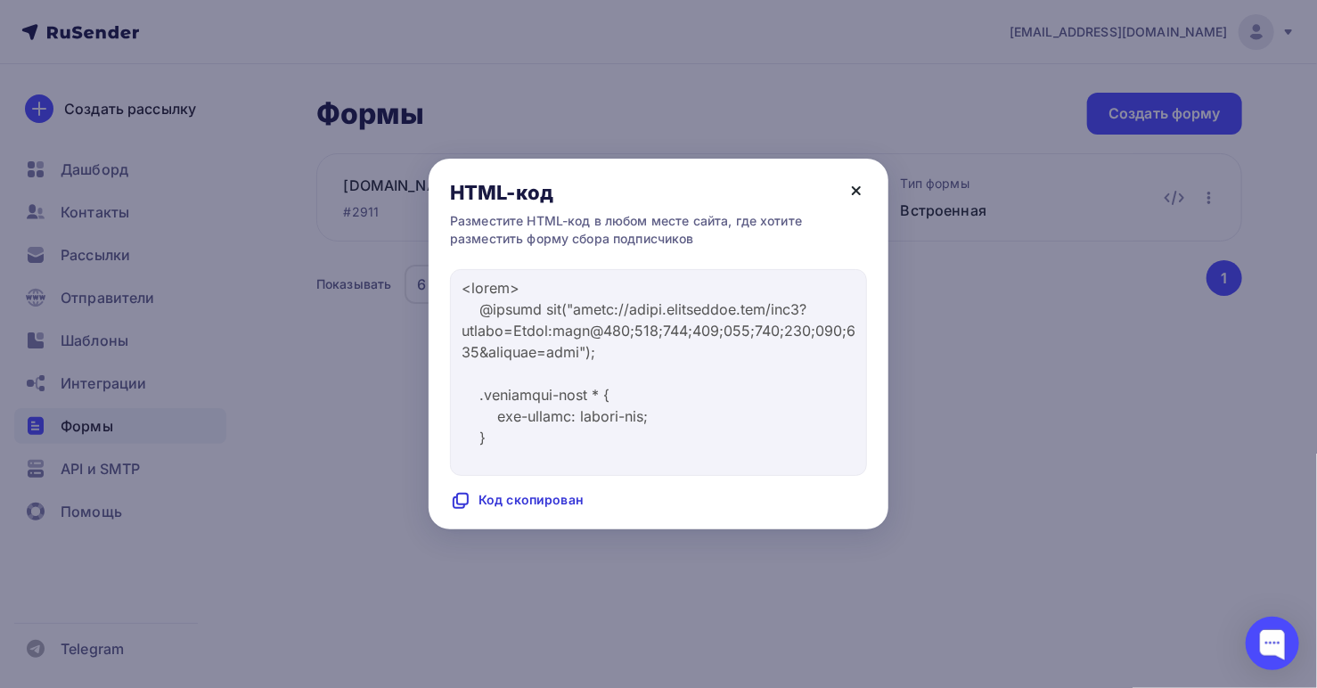
click at [857, 190] on icon at bounding box center [855, 190] width 7 height 7
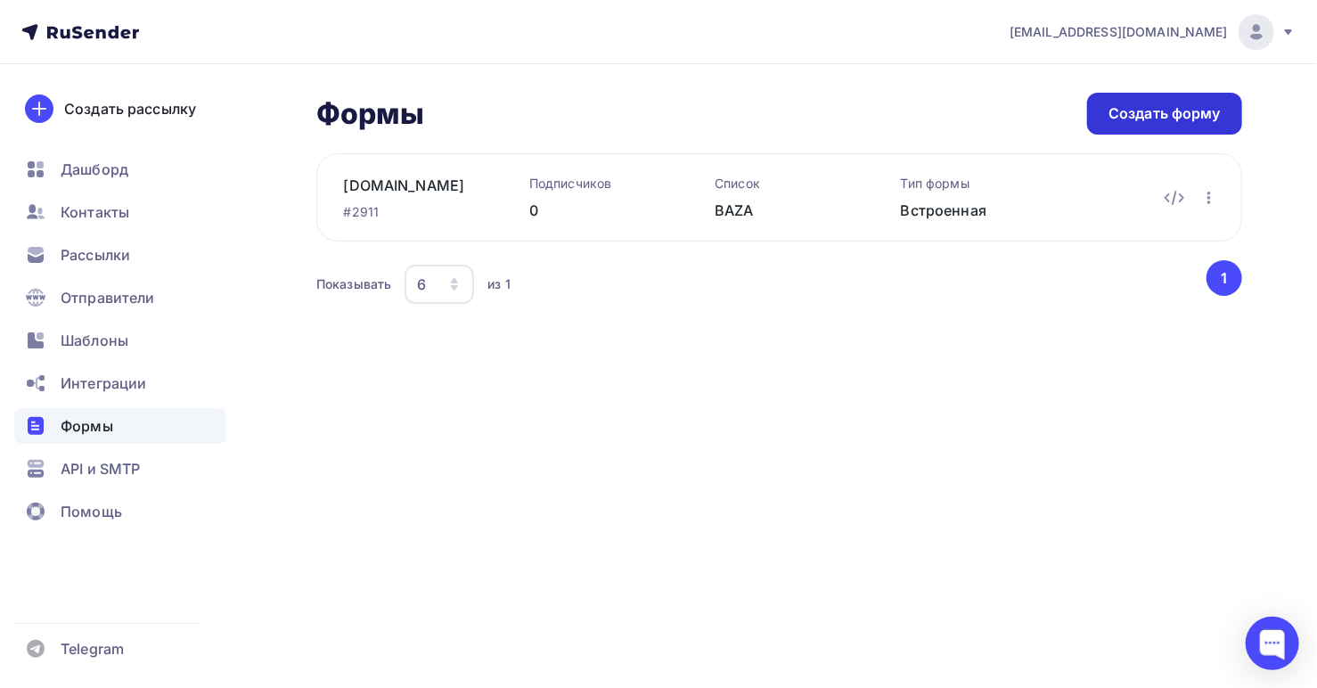
click at [1139, 112] on div "Создать форму" at bounding box center [1164, 113] width 112 height 20
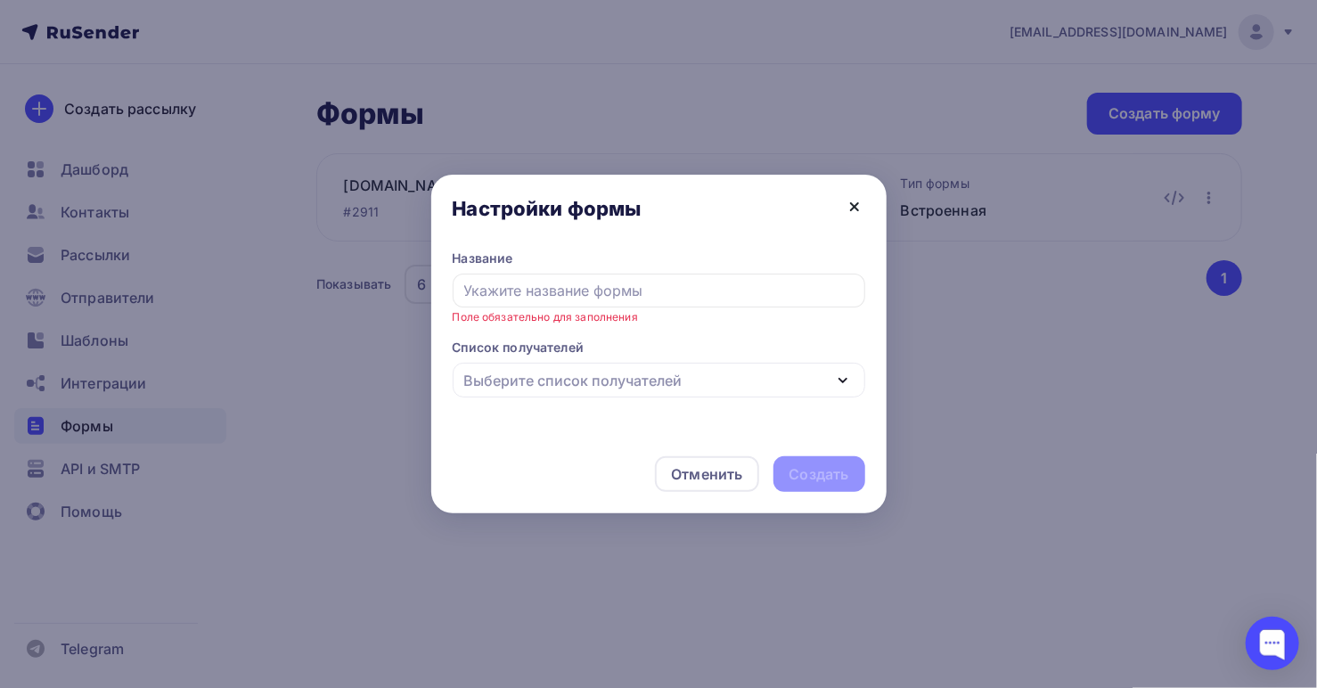
click at [854, 210] on icon at bounding box center [854, 206] width 21 height 21
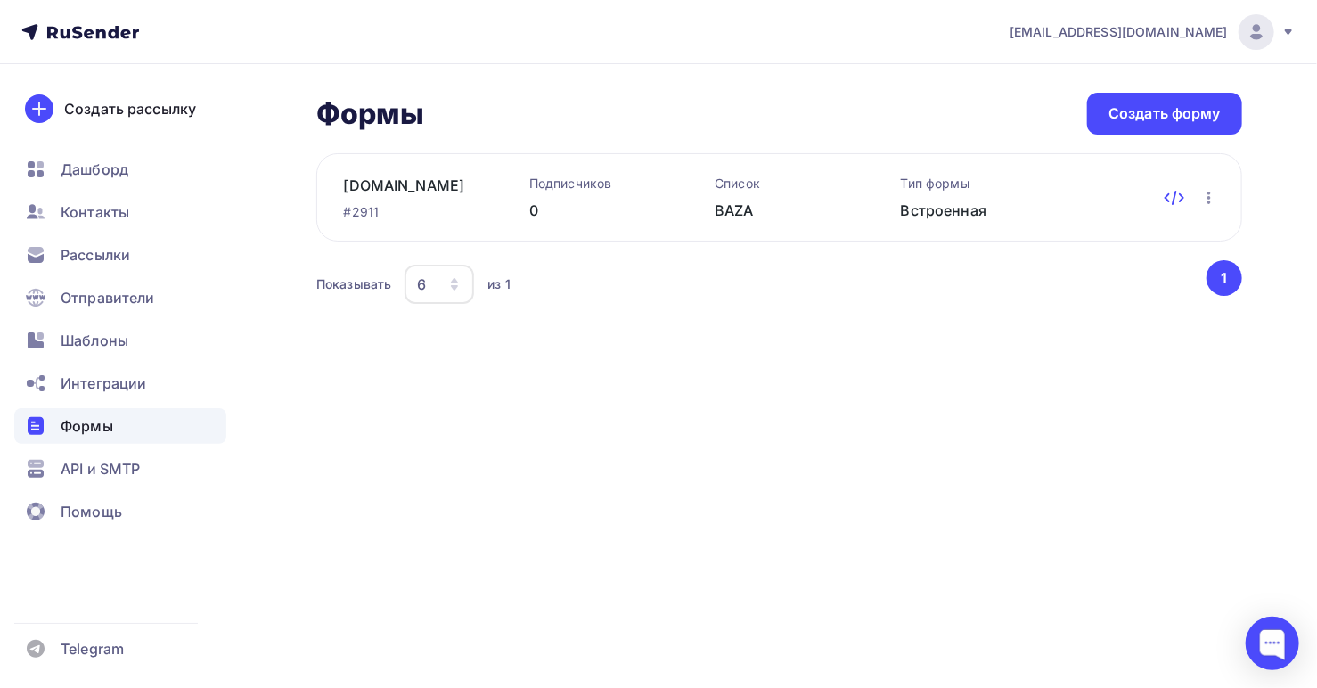
click at [1173, 200] on icon at bounding box center [1173, 197] width 21 height 21
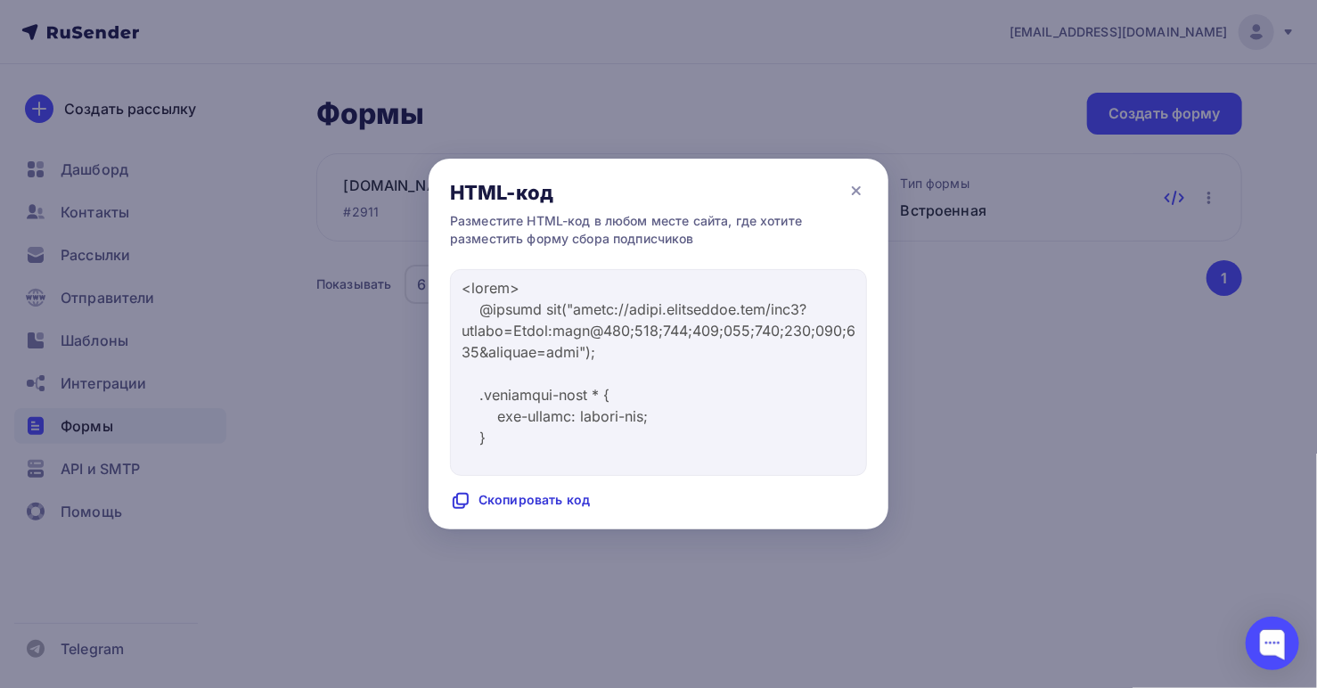
click at [1171, 195] on div at bounding box center [658, 344] width 1317 height 688
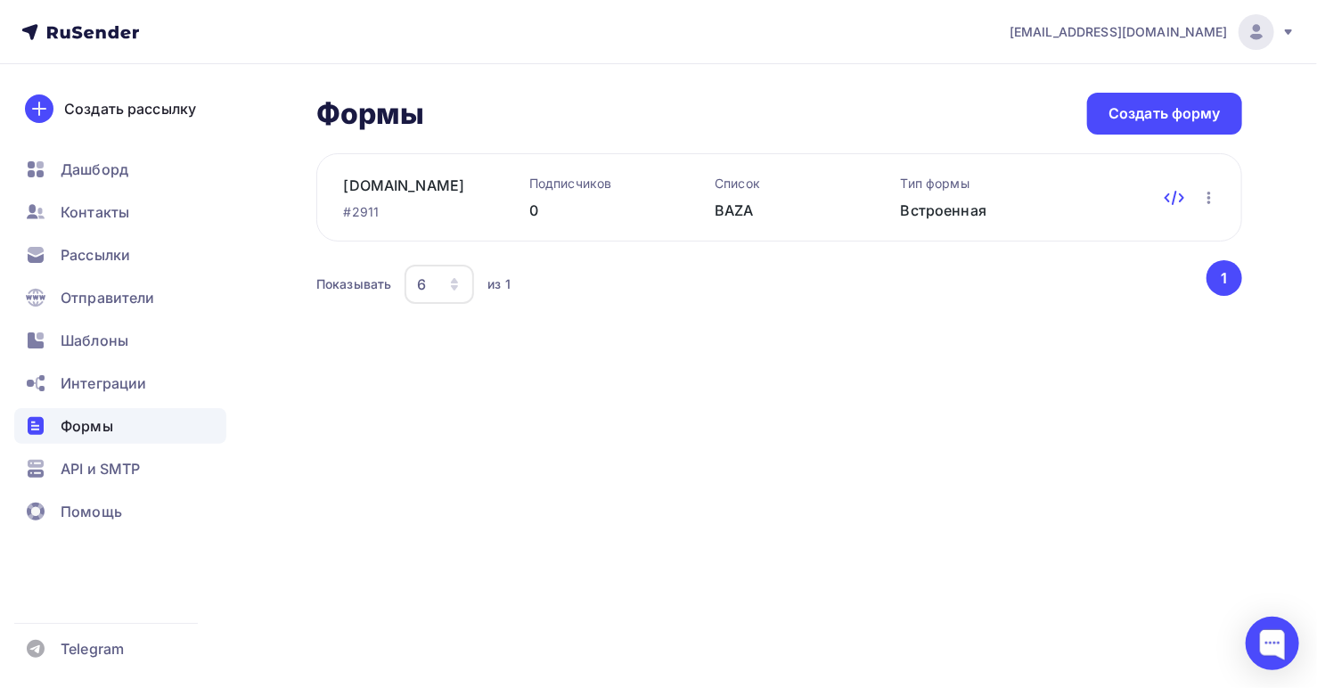
click at [1171, 195] on icon at bounding box center [1173, 197] width 21 height 21
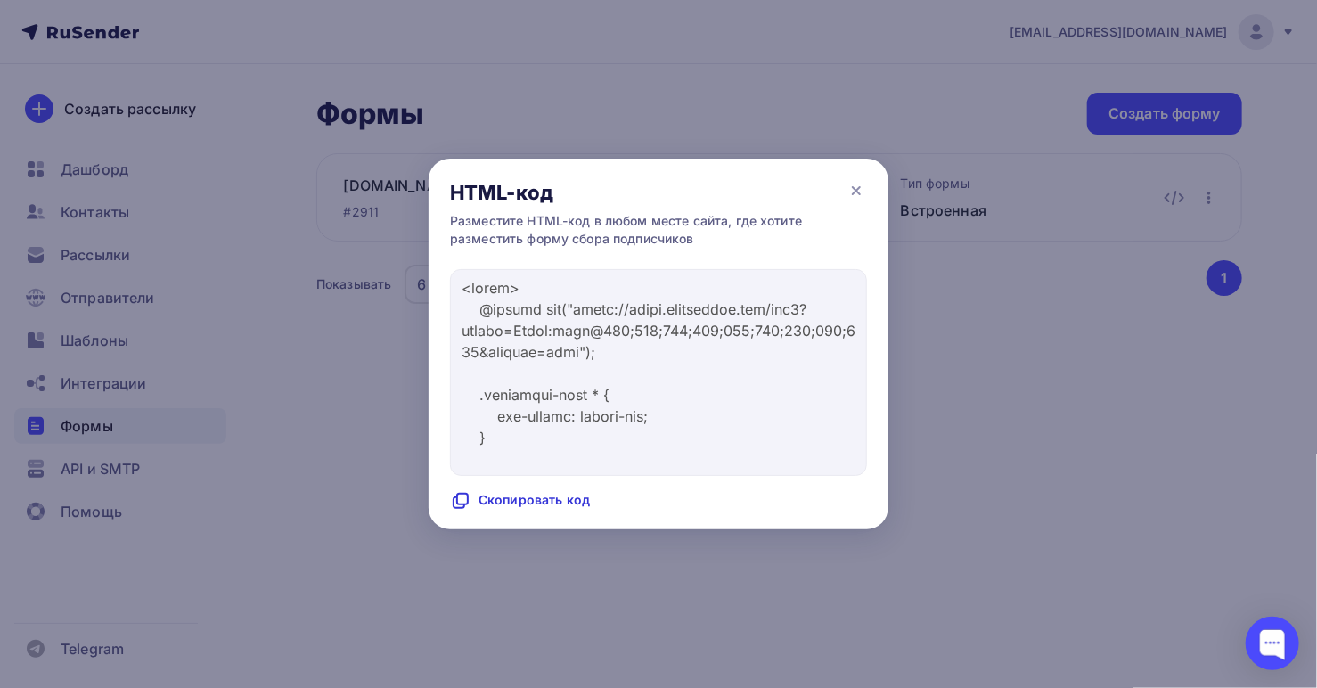
click at [457, 497] on icon at bounding box center [462, 499] width 11 height 11
click at [857, 192] on icon at bounding box center [855, 190] width 7 height 7
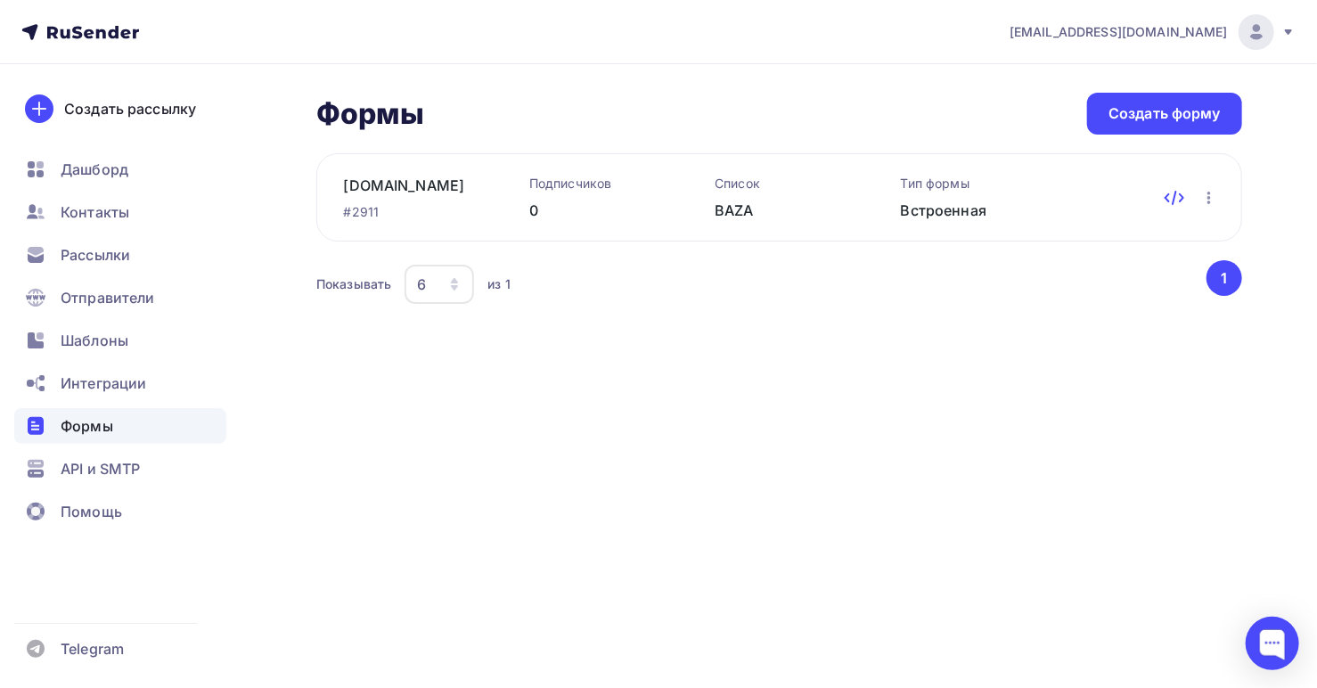
click at [1173, 195] on icon at bounding box center [1173, 197] width 21 height 21
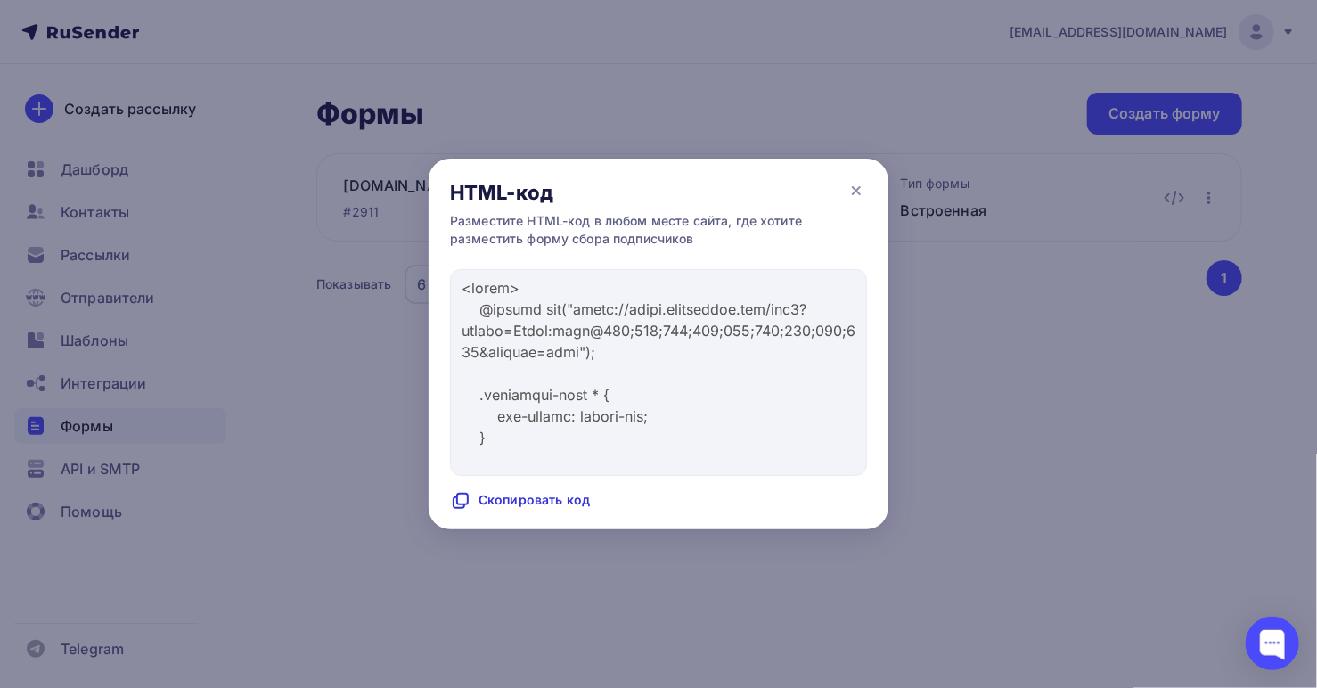
click at [460, 498] on icon at bounding box center [460, 500] width 21 height 21
click at [855, 192] on icon at bounding box center [855, 190] width 7 height 7
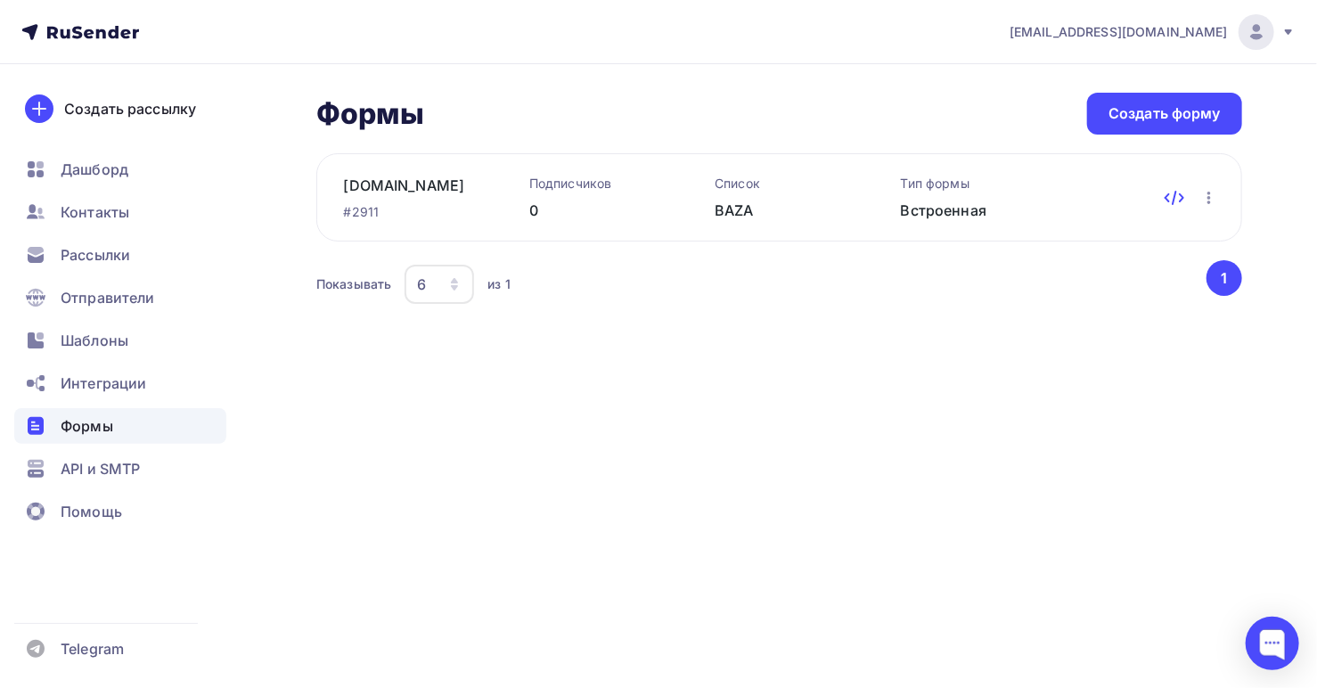
click at [1179, 199] on icon at bounding box center [1173, 197] width 21 height 21
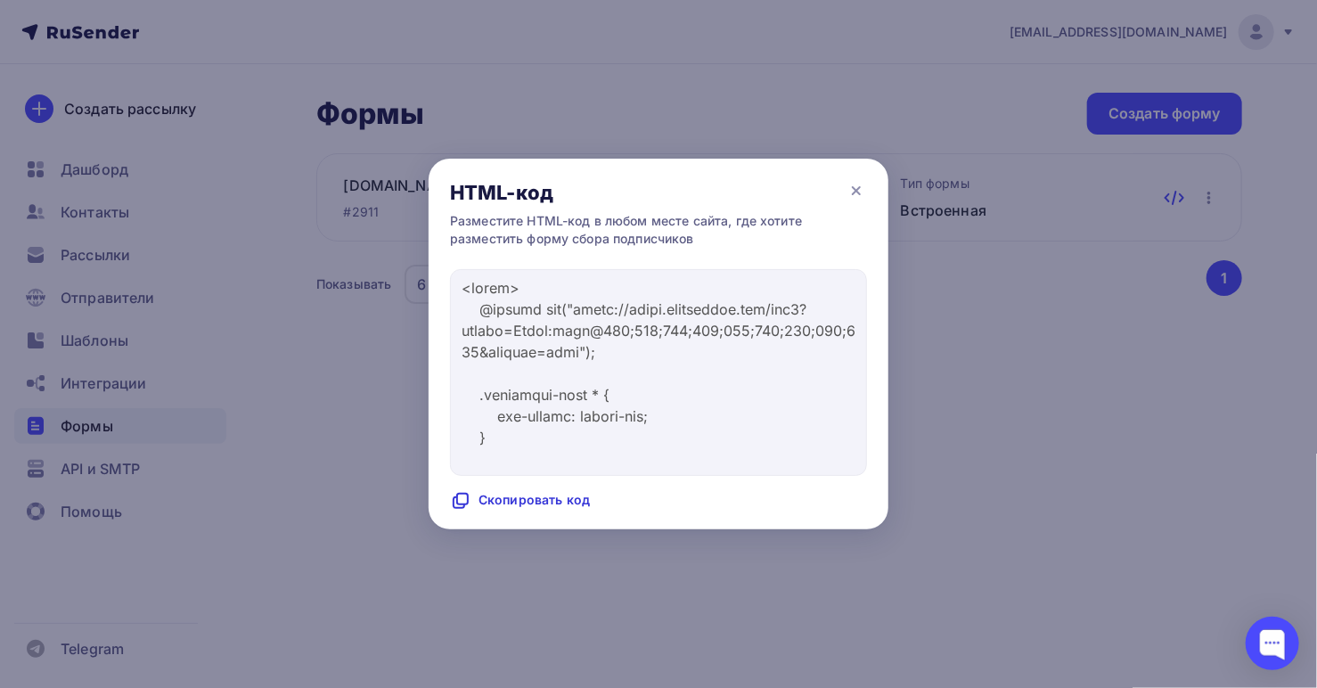
click at [1176, 196] on div "Формы Формы Создать форму [DOMAIN_NAME] #2911 Подписчиков 0 Список BAZA Тип фор…" at bounding box center [779, 201] width 926 height 216
click at [459, 497] on icon at bounding box center [460, 500] width 21 height 21
